Goal: Task Accomplishment & Management: Complete application form

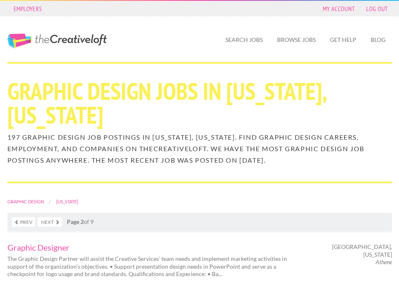
click at [80, 218] on strong "Page 2" at bounding box center [75, 221] width 17 height 7
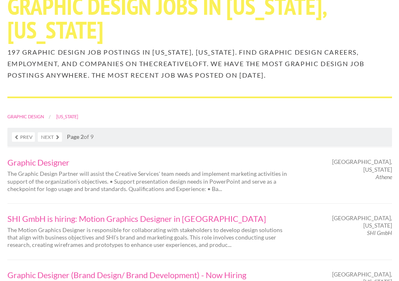
scroll to position [85, 0]
click at [41, 158] on link "Graphic Designer" at bounding box center [149, 162] width 285 height 8
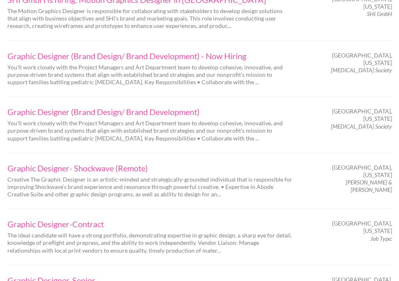
scroll to position [313, 0]
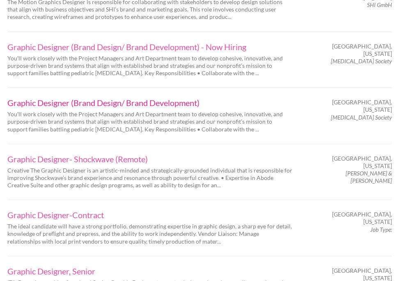
click at [76, 99] on link "Graphic Designer (Brand Design/ Brand Development)" at bounding box center [149, 103] width 285 height 8
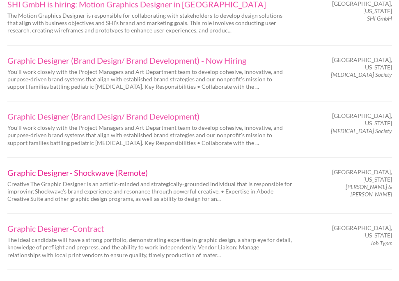
scroll to position [296, 0]
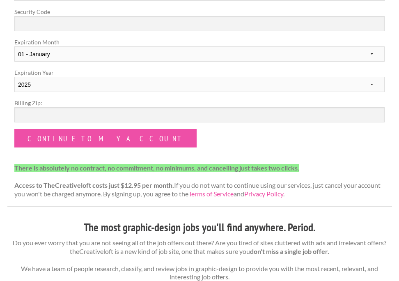
scroll to position [297, 0]
